Goal: Find specific page/section: Find specific page/section

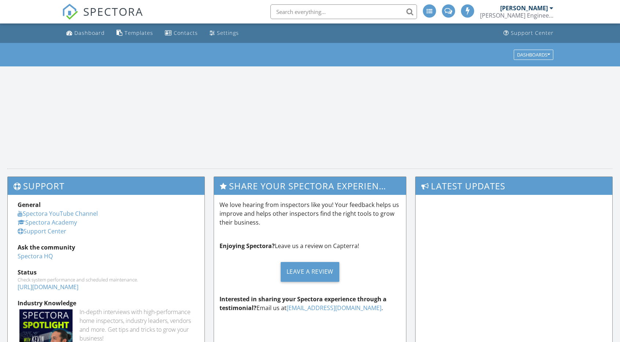
click at [313, 18] on input "text" at bounding box center [344, 11] width 147 height 15
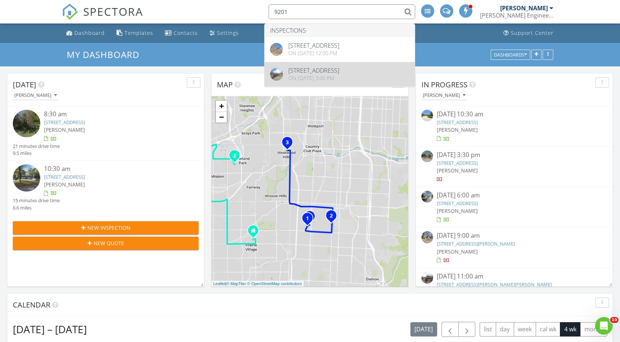
type input "9201"
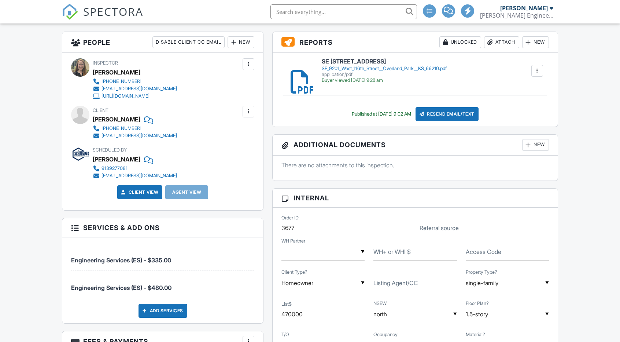
drag, startPoint x: 378, startPoint y: 64, endPoint x: 400, endPoint y: 70, distance: 22.7
click at [378, 64] on h6 "SE 9201 West 116th Street Overland Park KS 66210" at bounding box center [384, 61] width 125 height 7
click at [326, 10] on input "text" at bounding box center [342, 11] width 147 height 15
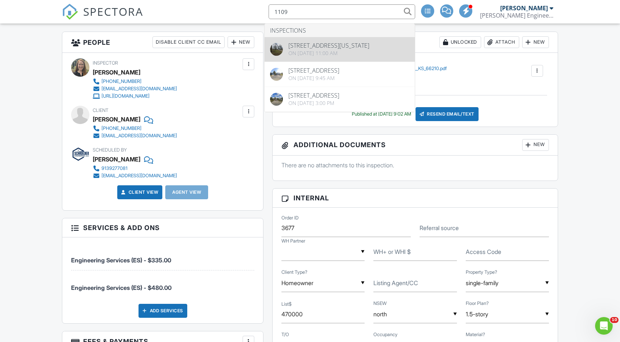
type input "1109"
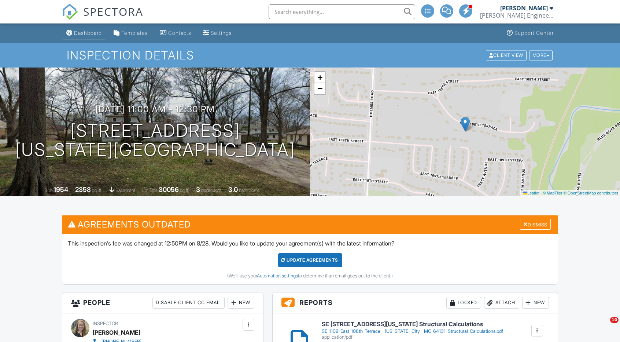
click at [83, 32] on div "Dashboard" at bounding box center [88, 33] width 28 height 6
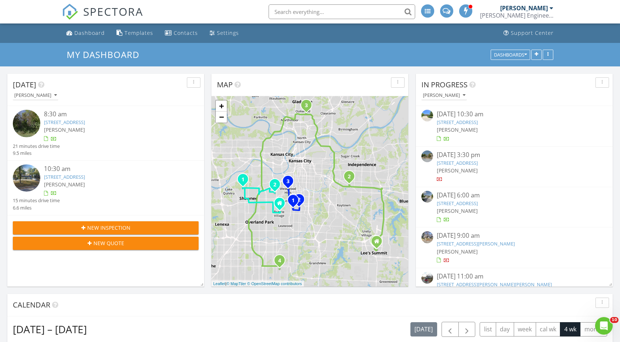
click at [300, 15] on input "text" at bounding box center [342, 11] width 147 height 15
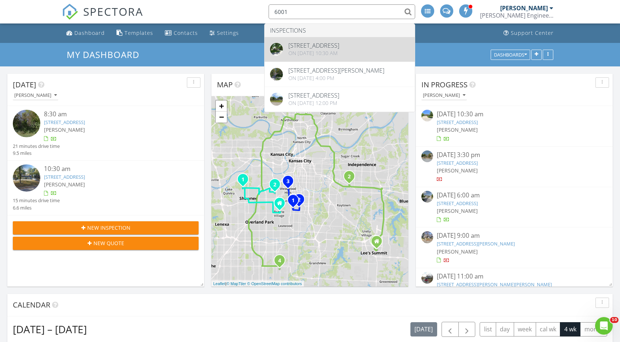
type input "6001"
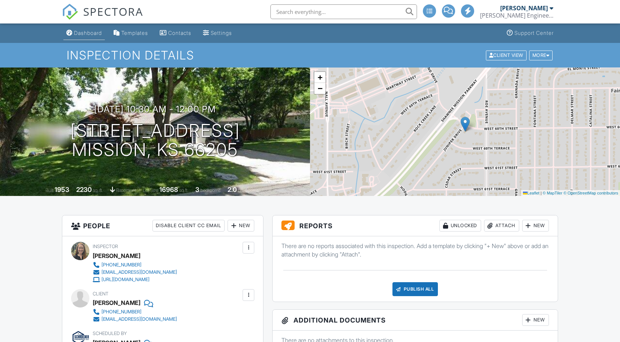
click at [91, 33] on div "Dashboard" at bounding box center [88, 33] width 28 height 6
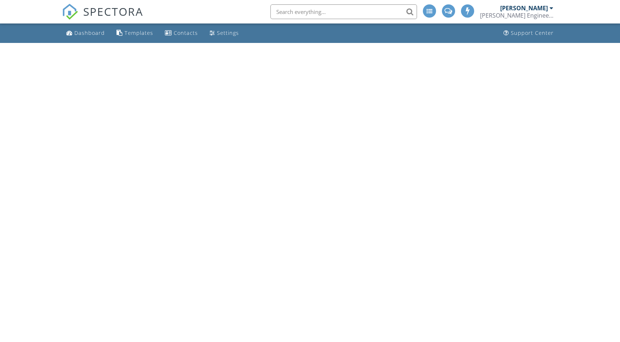
click at [376, 11] on input "text" at bounding box center [344, 11] width 147 height 15
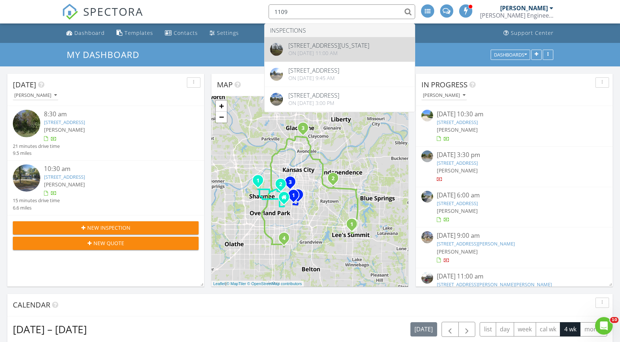
type input "1109"
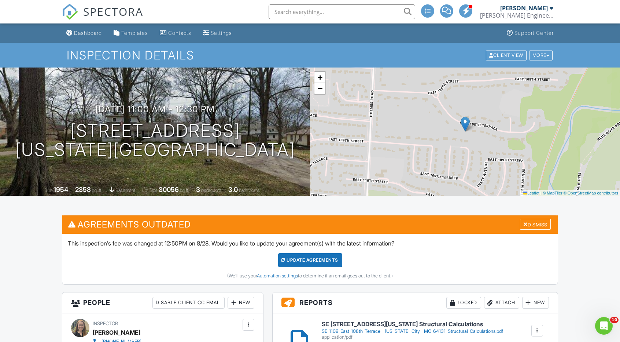
click at [310, 19] on input "text" at bounding box center [342, 11] width 147 height 15
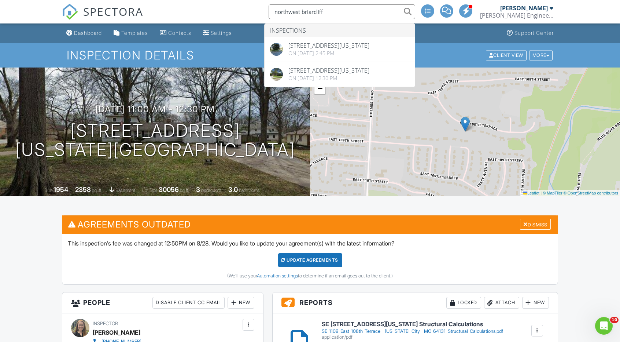
type input "northwest briarcliff"
drag, startPoint x: 80, startPoint y: 36, endPoint x: 73, endPoint y: 26, distance: 12.0
click at [80, 36] on div "Dashboard" at bounding box center [88, 33] width 28 height 6
